Goal: Navigation & Orientation: Find specific page/section

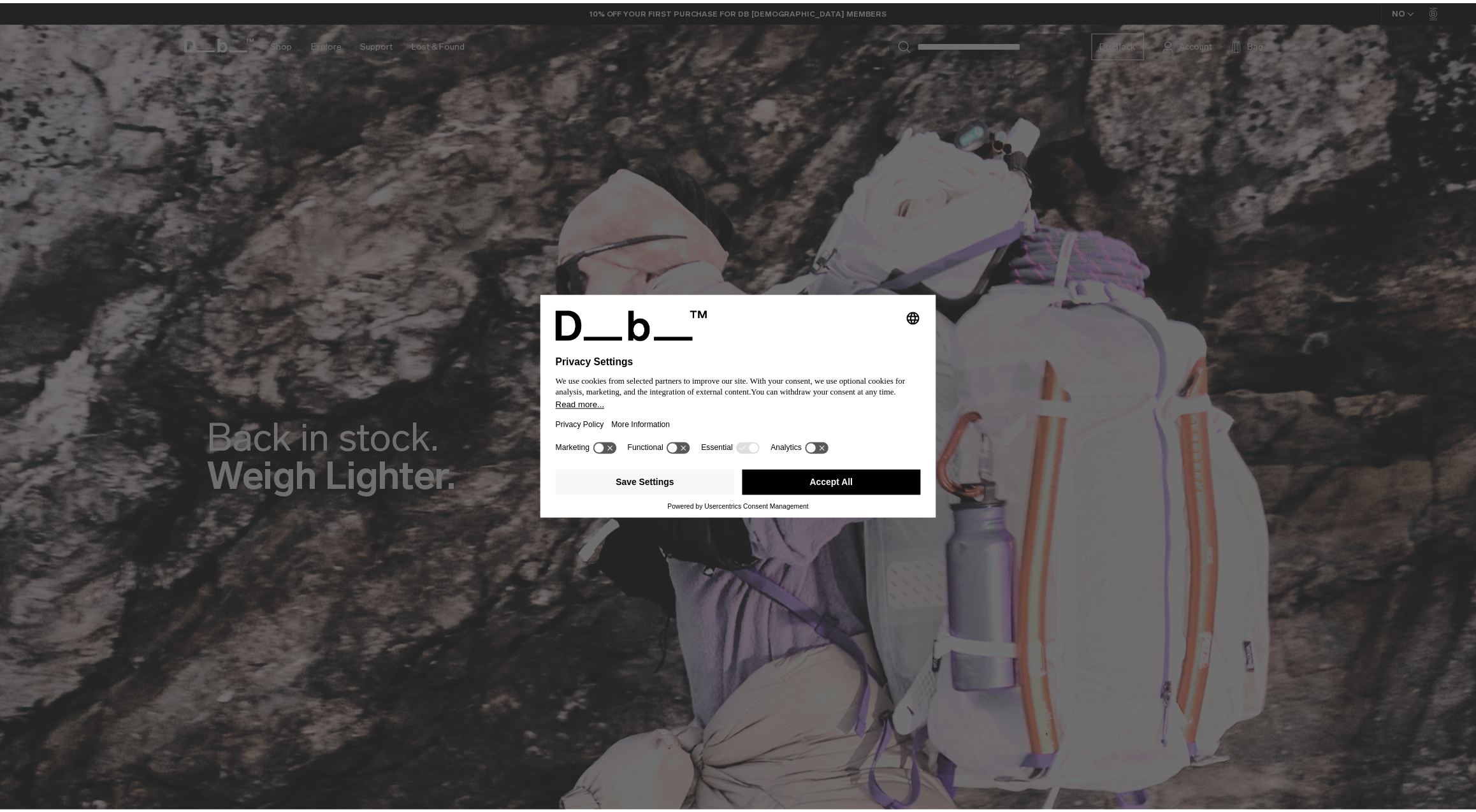
scroll to position [282, 0]
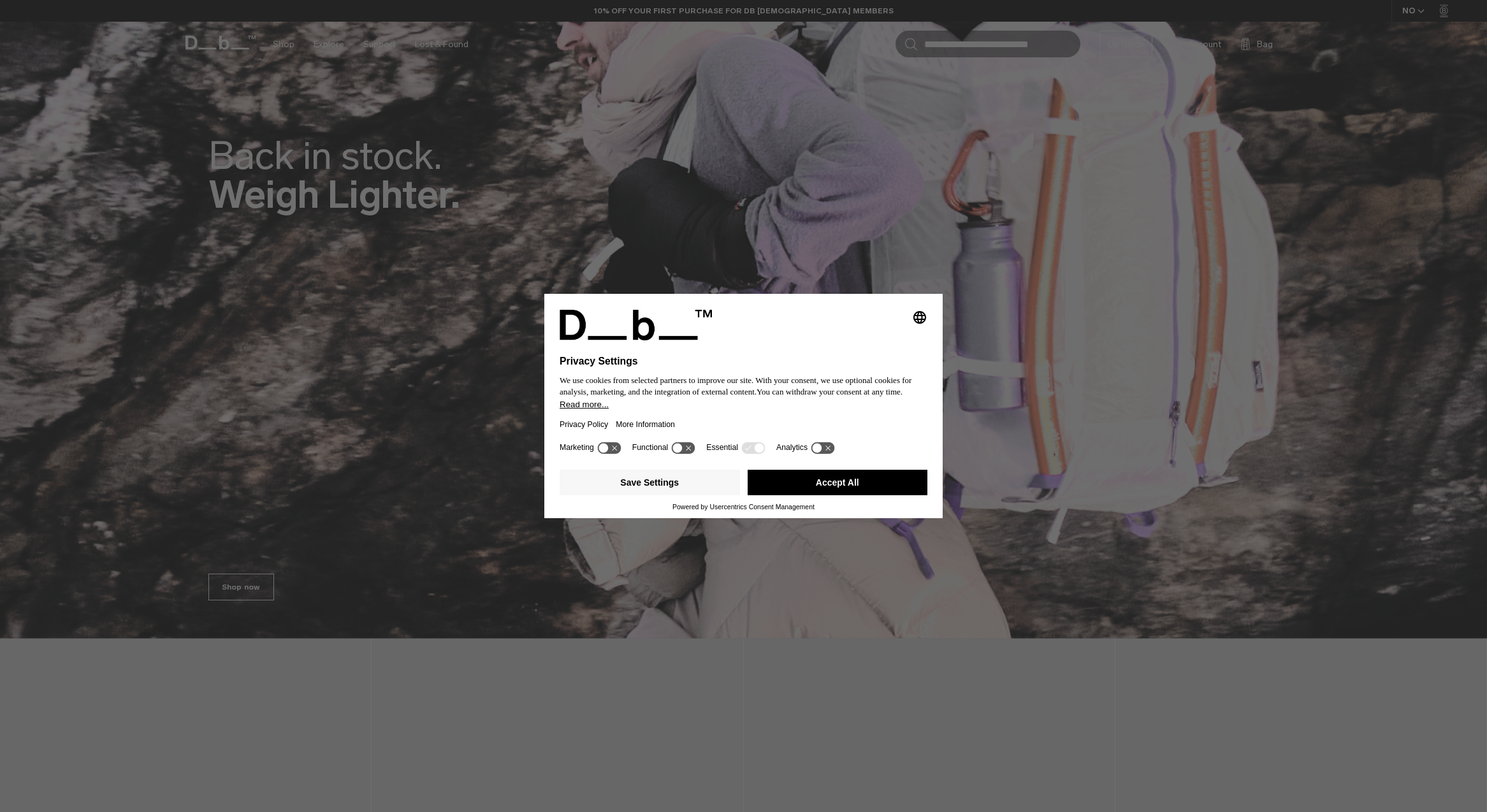
click at [822, 484] on button "Accept All" at bounding box center [838, 482] width 181 height 26
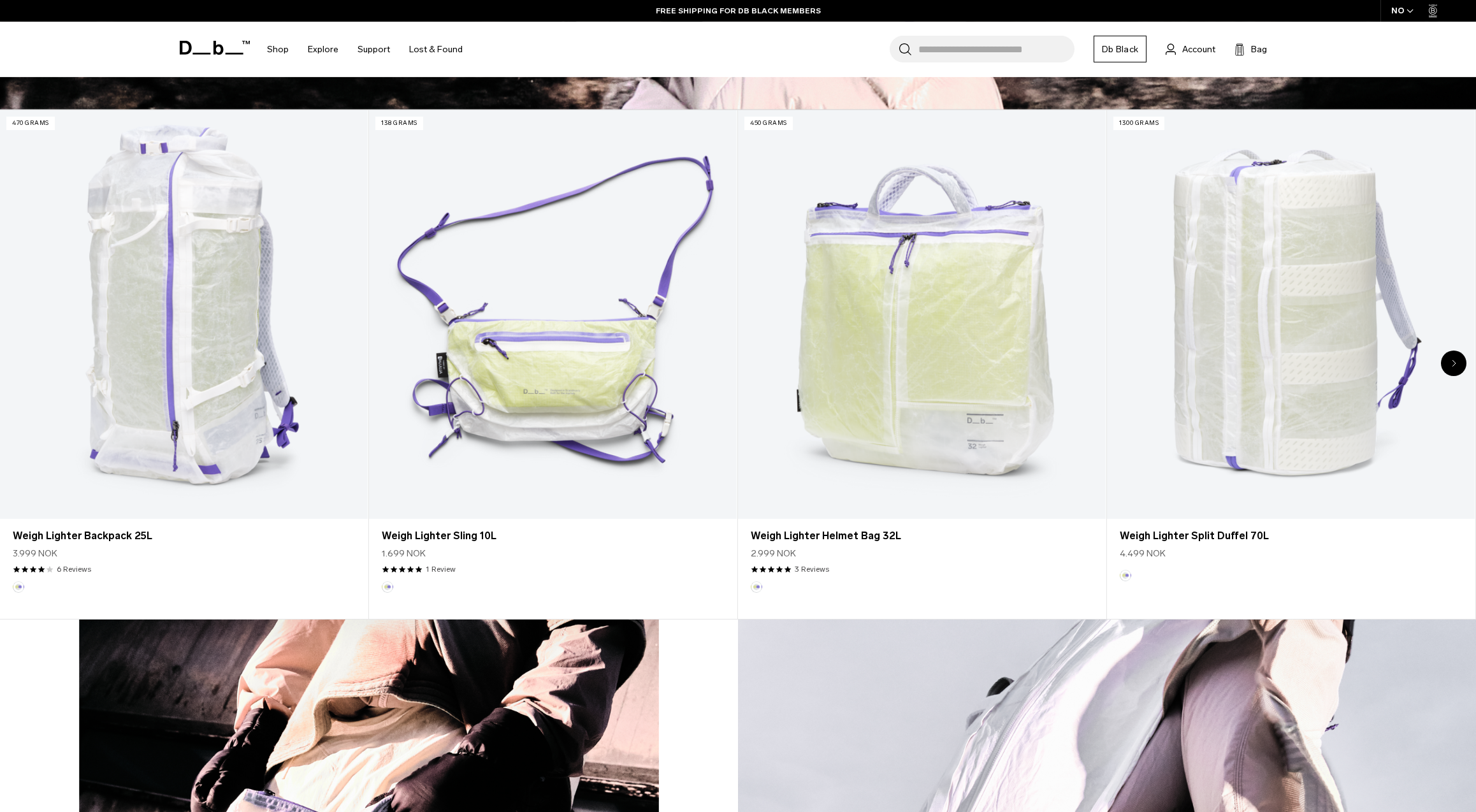
scroll to position [808, 0]
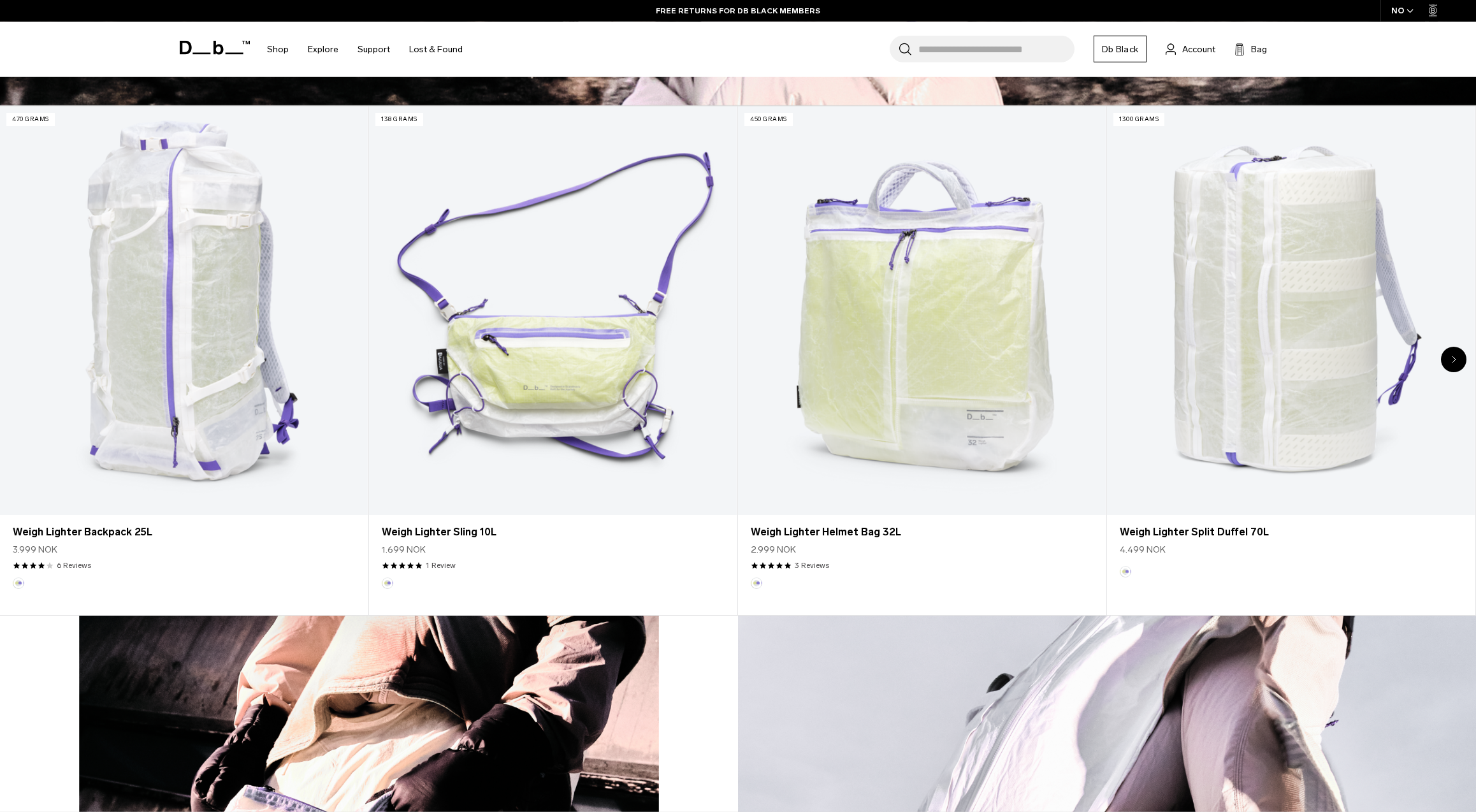
click at [1460, 358] on div "Next slide" at bounding box center [1453, 359] width 26 height 26
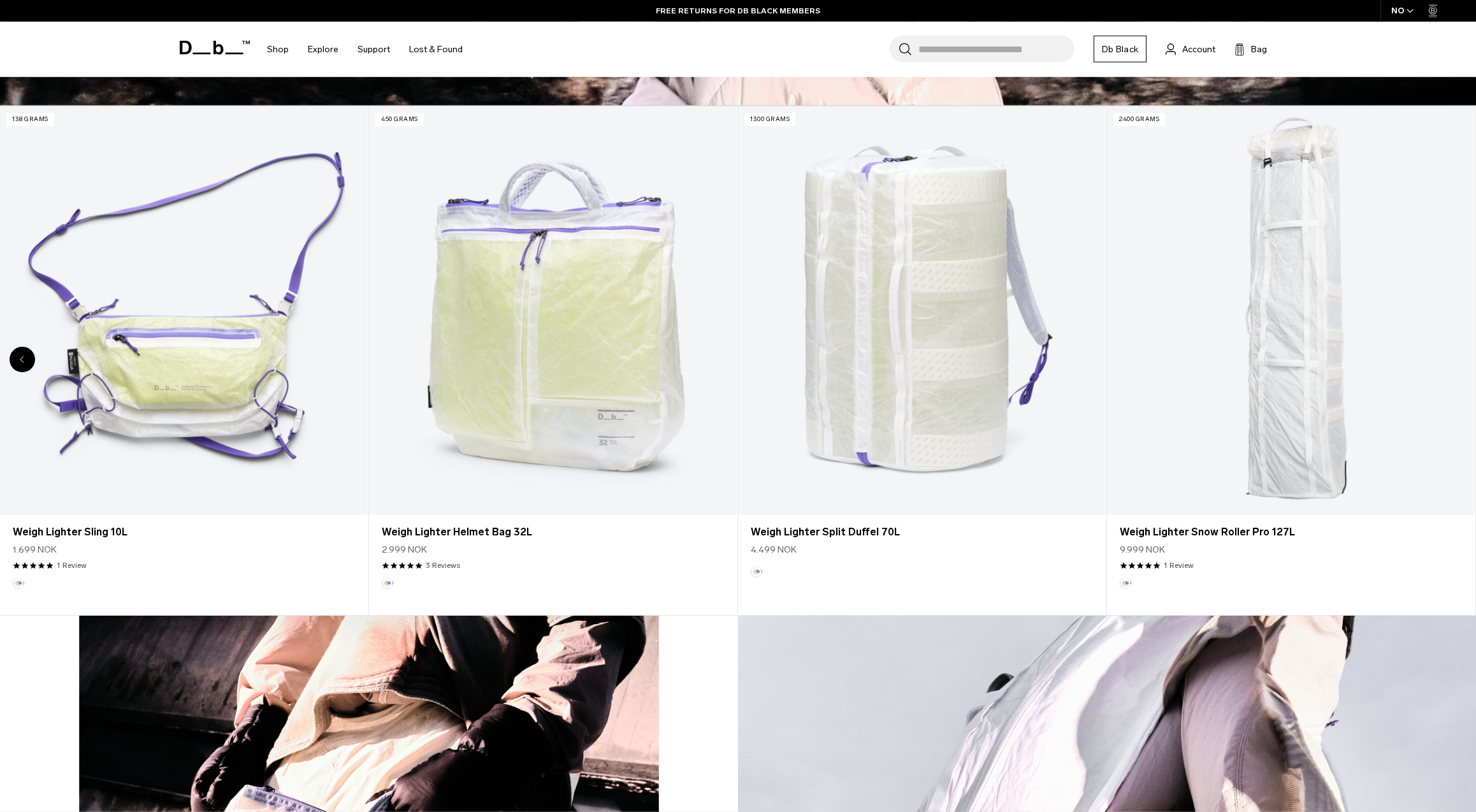
click at [1460, 358] on link "Weigh Lighter Snow Roller Pro 127L" at bounding box center [1291, 310] width 368 height 408
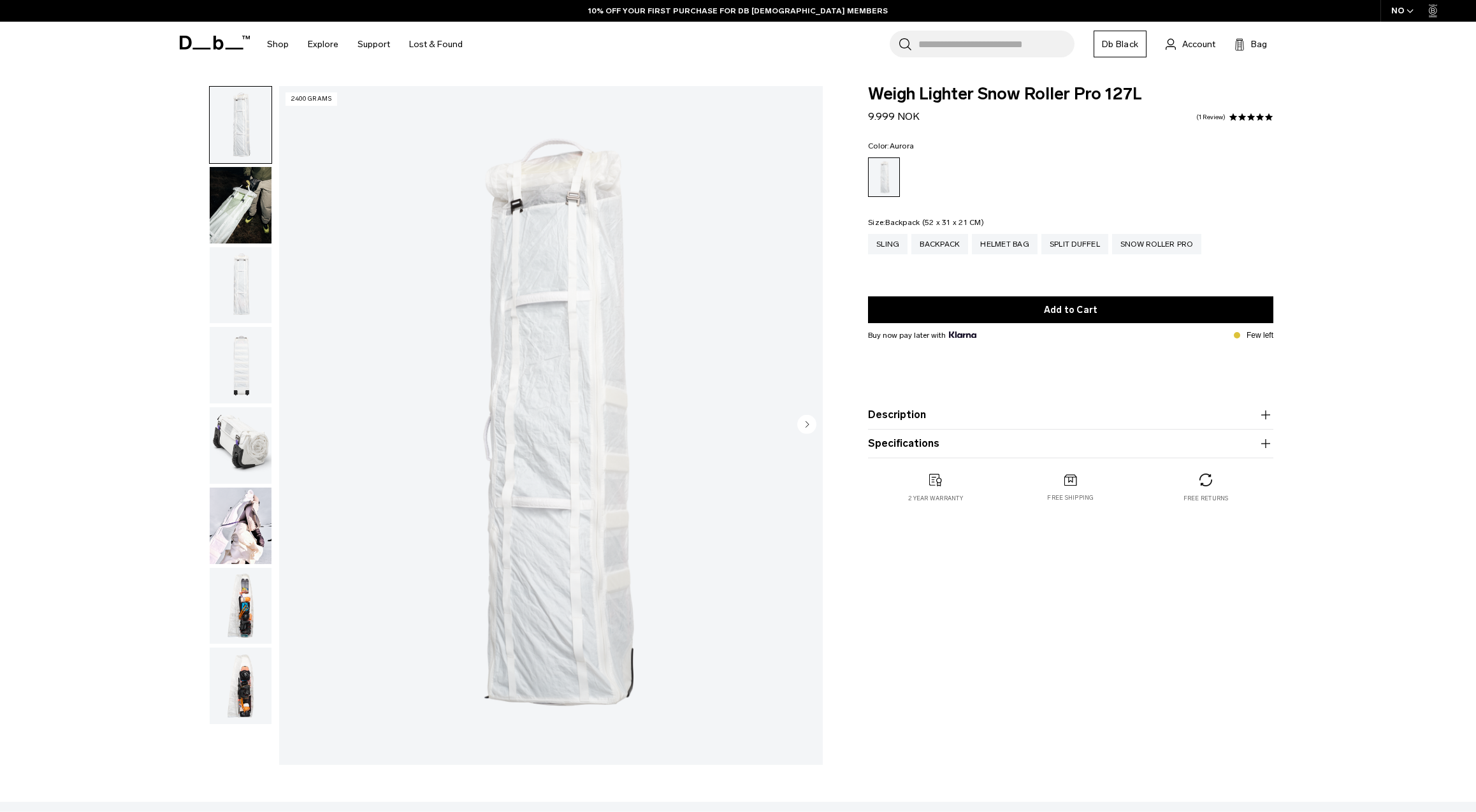
click at [917, 246] on div "Backpack" at bounding box center [940, 244] width 57 height 20
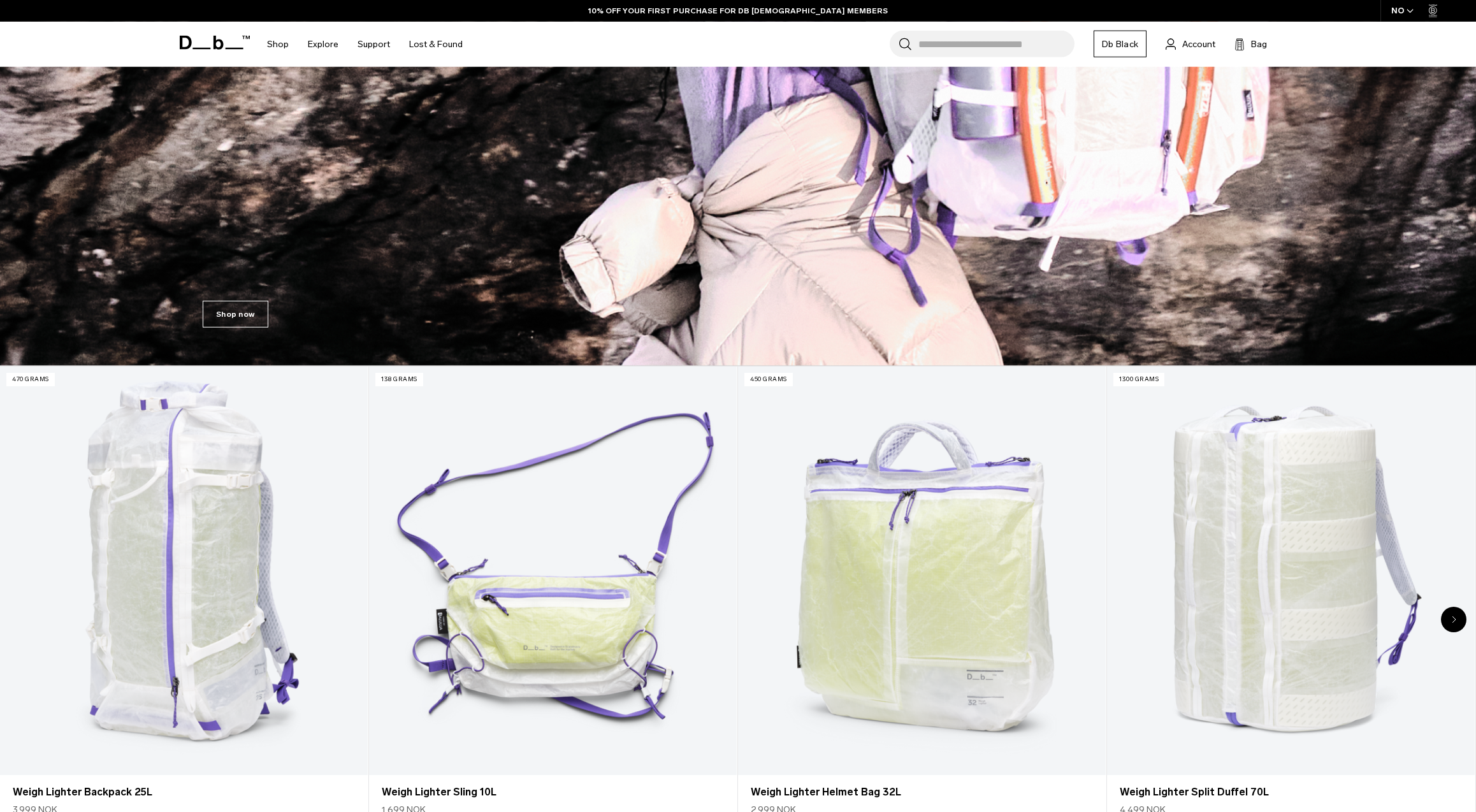
scroll to position [505, 0]
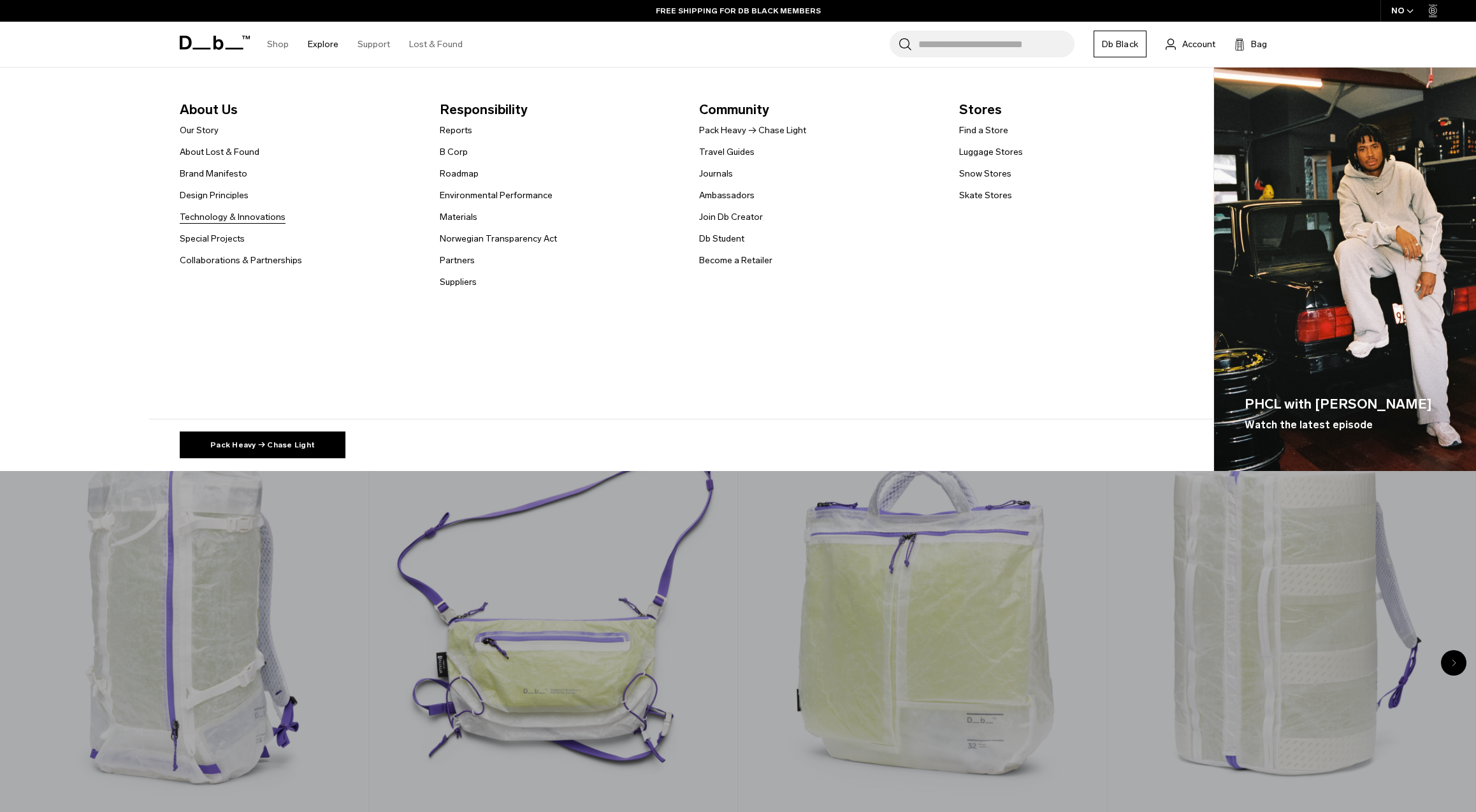
click at [209, 215] on link "Technology & Innovations" at bounding box center [233, 217] width 106 height 13
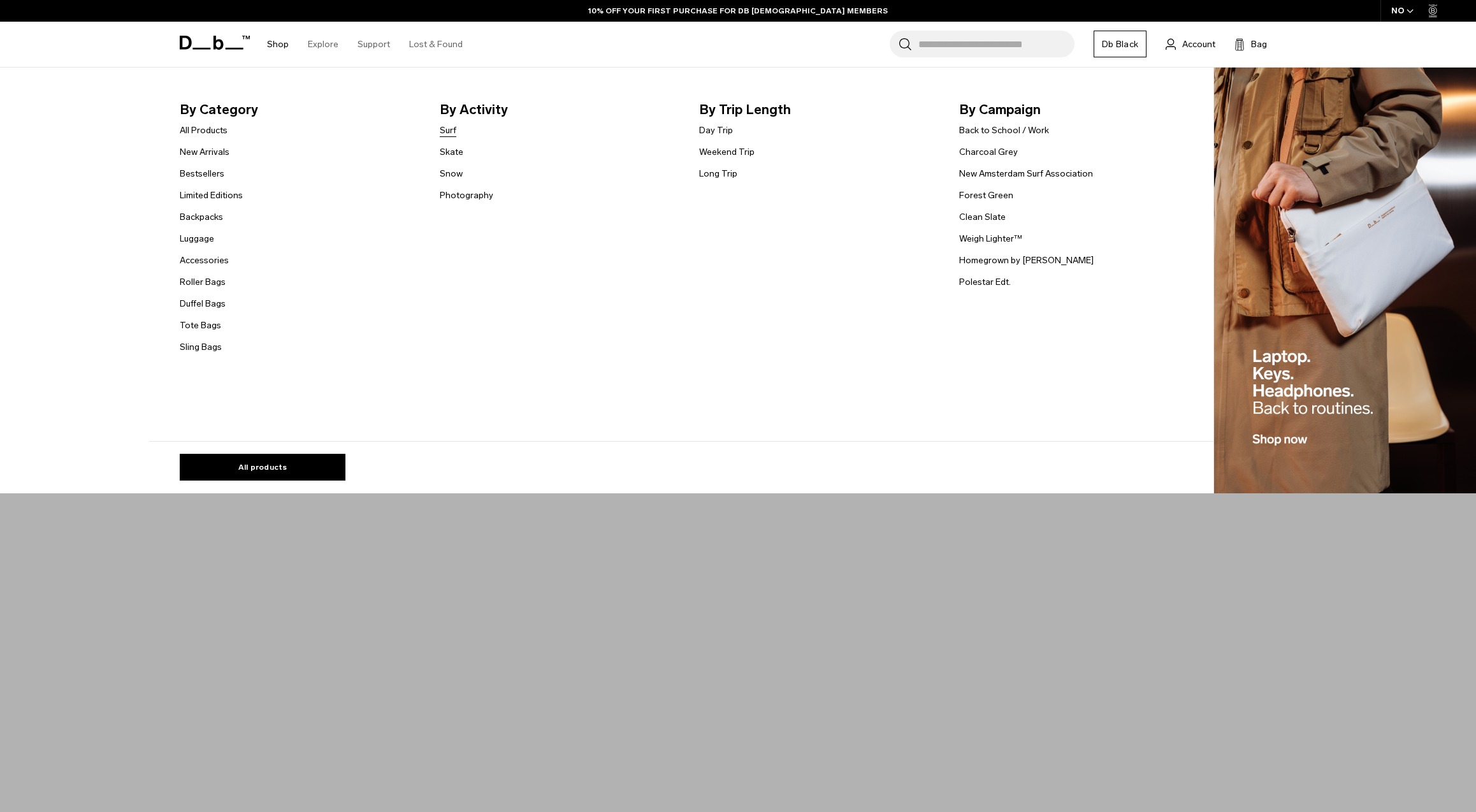
click at [451, 133] on link "Surf" at bounding box center [448, 130] width 17 height 13
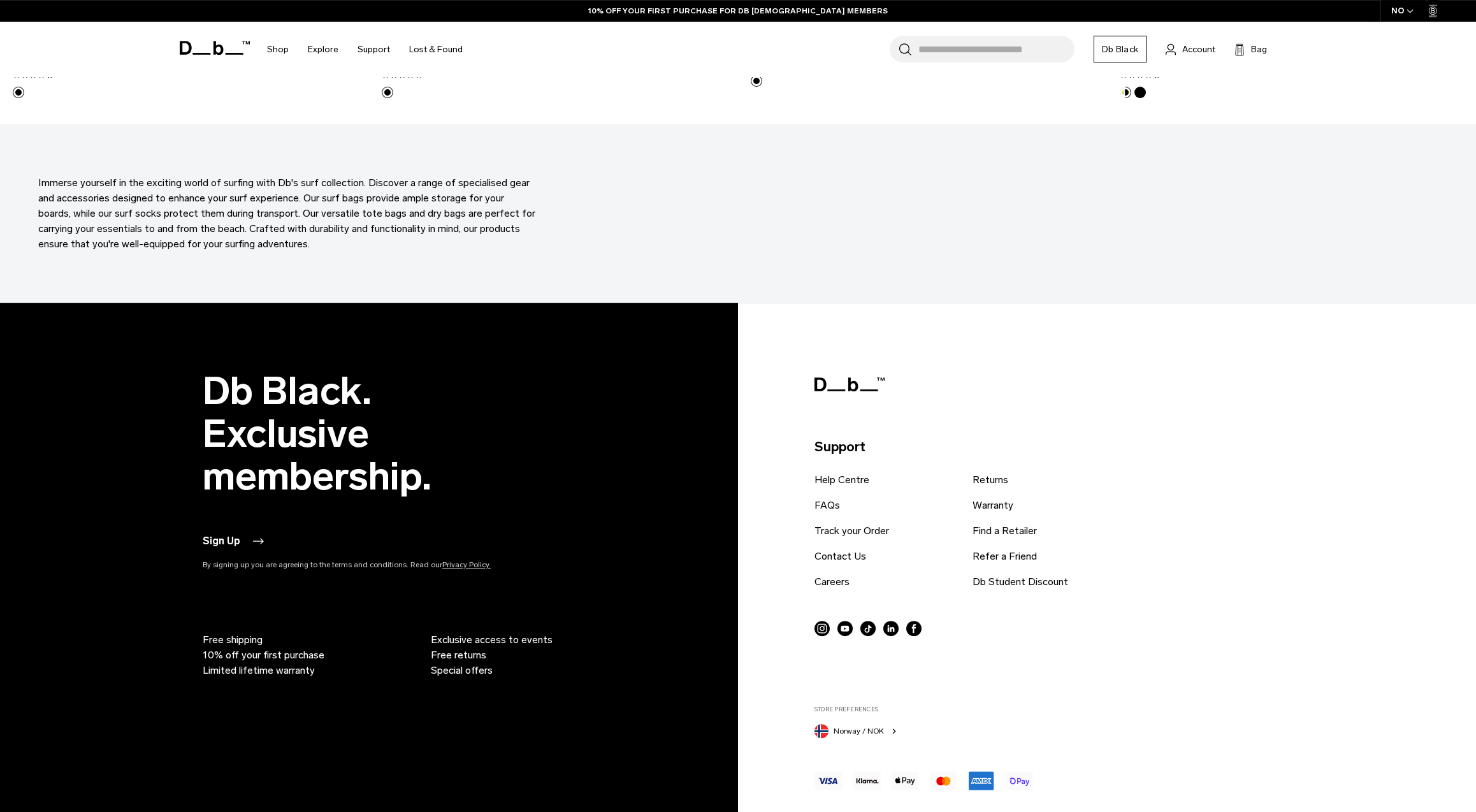
scroll to position [1322, 0]
